Goal: Task Accomplishment & Management: Manage account settings

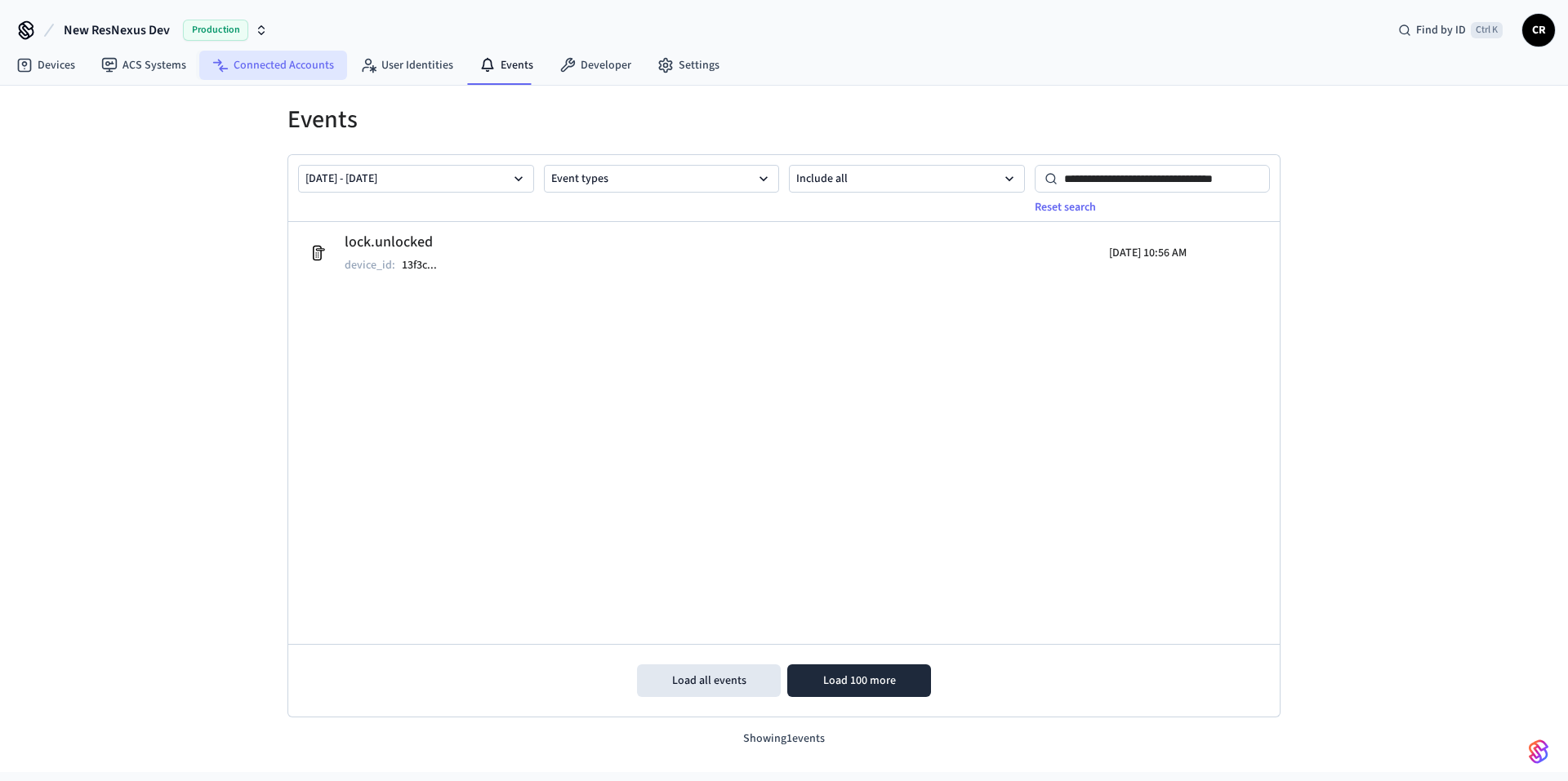
click at [272, 67] on link "Connected Accounts" at bounding box center [273, 66] width 148 height 30
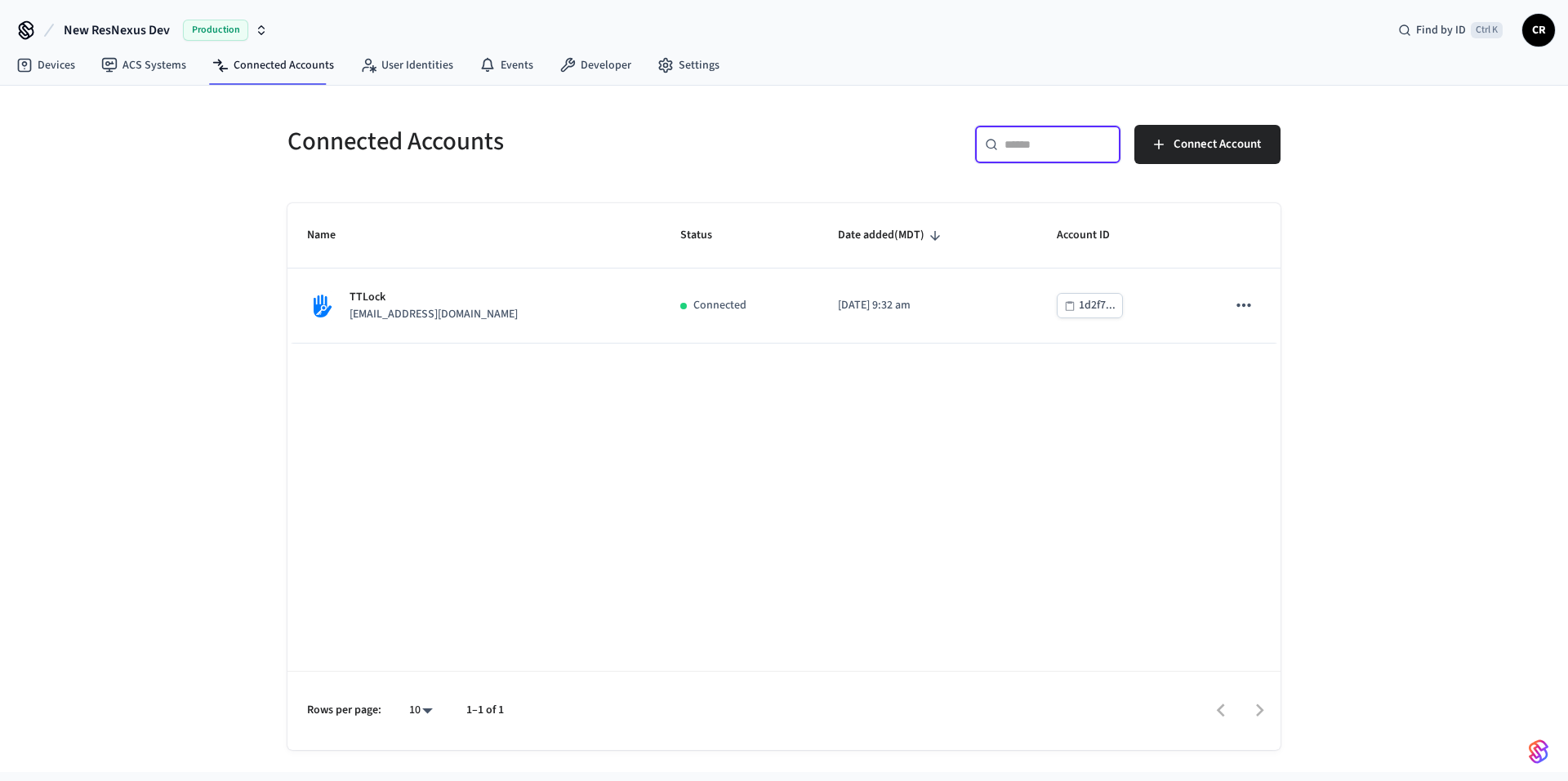
click at [1052, 151] on input "text" at bounding box center [1057, 144] width 106 height 17
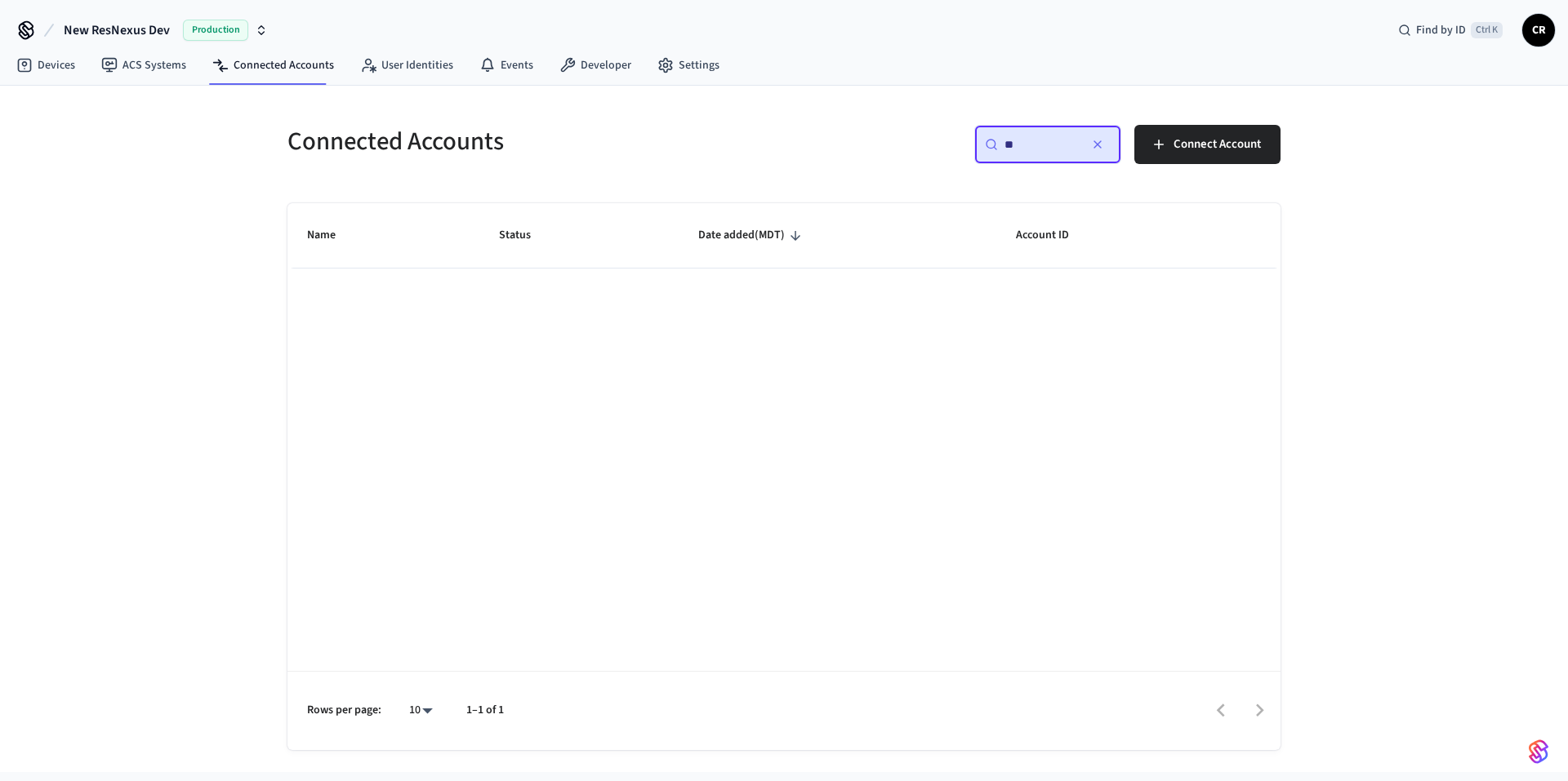
type input "*"
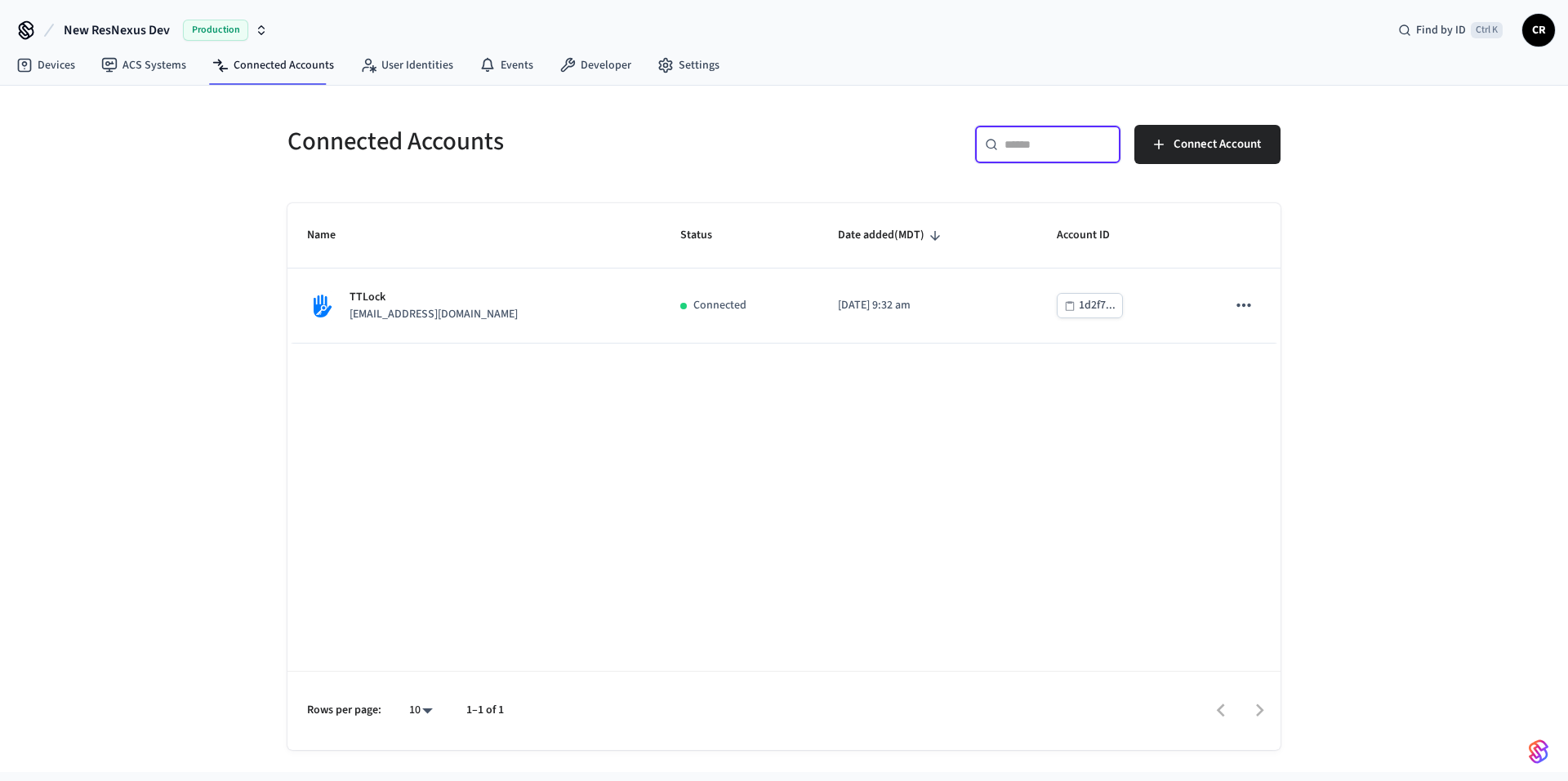
click at [635, 510] on div "Name Status Date added (MDT) Account ID TTLock [EMAIL_ADDRESS][DOMAIN_NAME] Con…" at bounding box center [784, 476] width 993 height 547
